Goal: Information Seeking & Learning: Learn about a topic

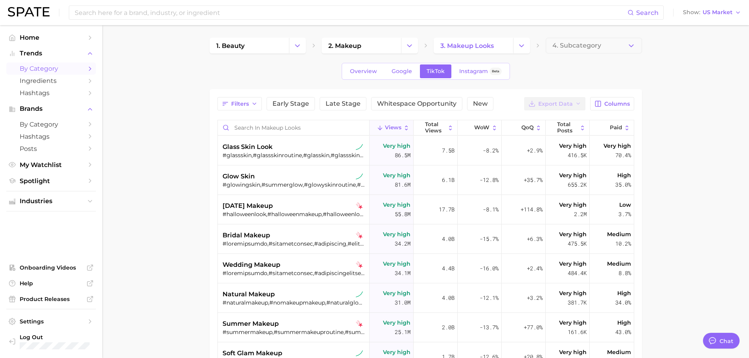
type textarea "x"
click at [524, 51] on button "Change Category" at bounding box center [521, 46] width 17 height 16
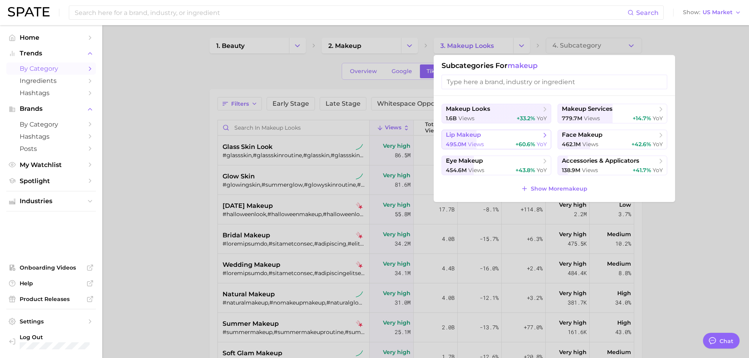
click at [500, 136] on span "lip makeup" at bounding box center [494, 135] width 96 height 8
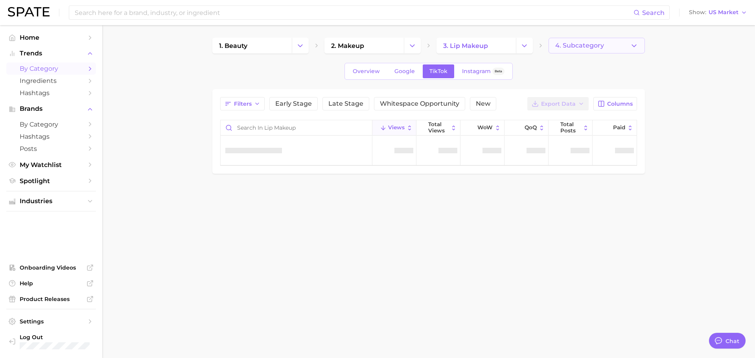
click at [621, 45] on button "4. Subcategory" at bounding box center [597, 46] width 96 height 16
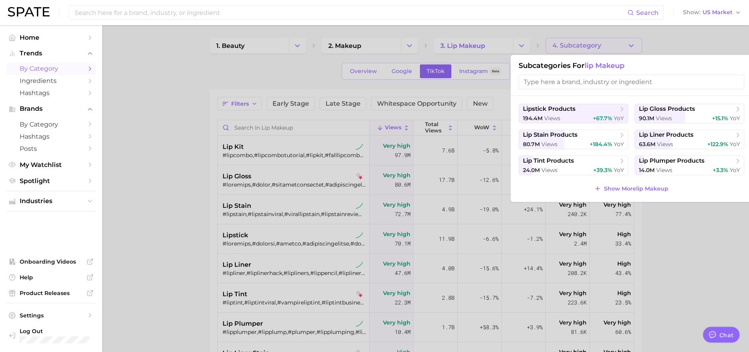
click at [673, 31] on div at bounding box center [374, 176] width 749 height 352
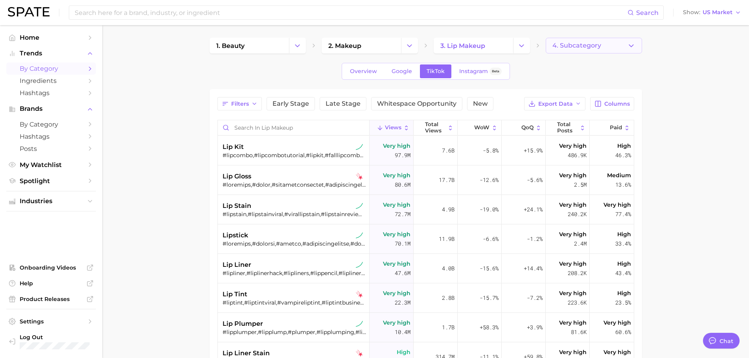
click at [579, 43] on span "4. Subcategory" at bounding box center [577, 45] width 49 height 7
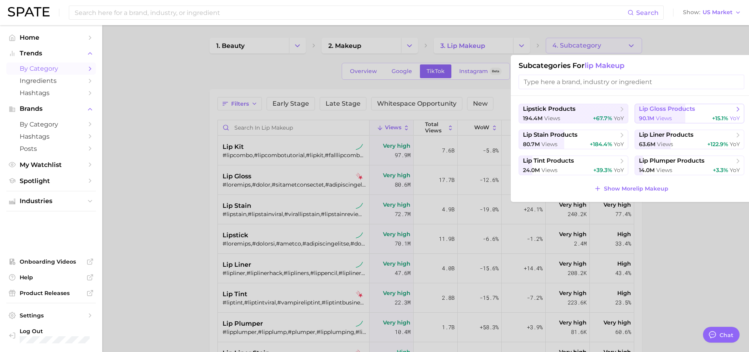
click at [690, 118] on div "90.1m views +15.1% YoY" at bounding box center [689, 118] width 101 height 7
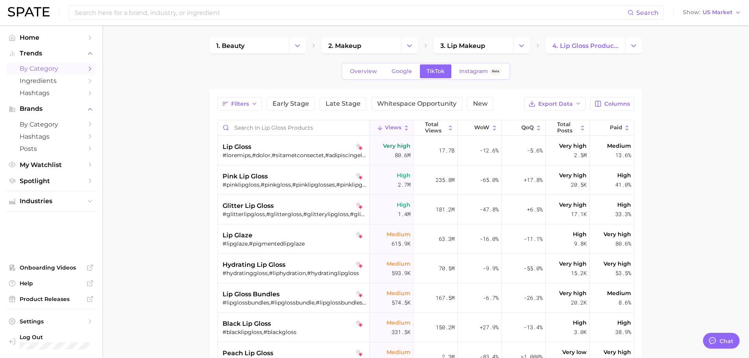
click at [156, 149] on main "1. beauty 2. makeup 3. lip makeup 4. lip gloss products Overview Google TikTok …" at bounding box center [425, 275] width 647 height 500
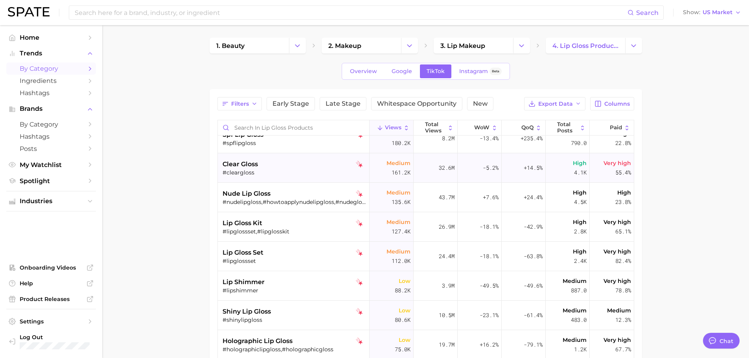
scroll to position [433, 0]
